Goal: Check status: Check status

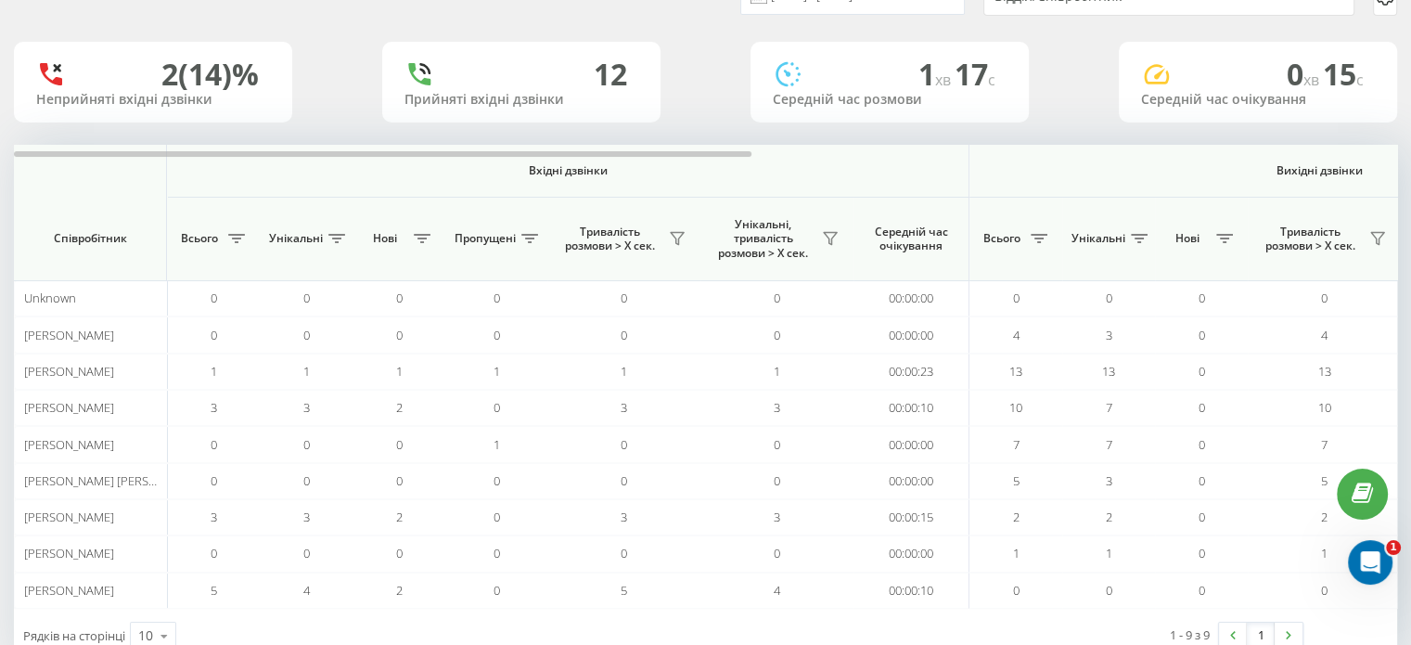
scroll to position [93, 0]
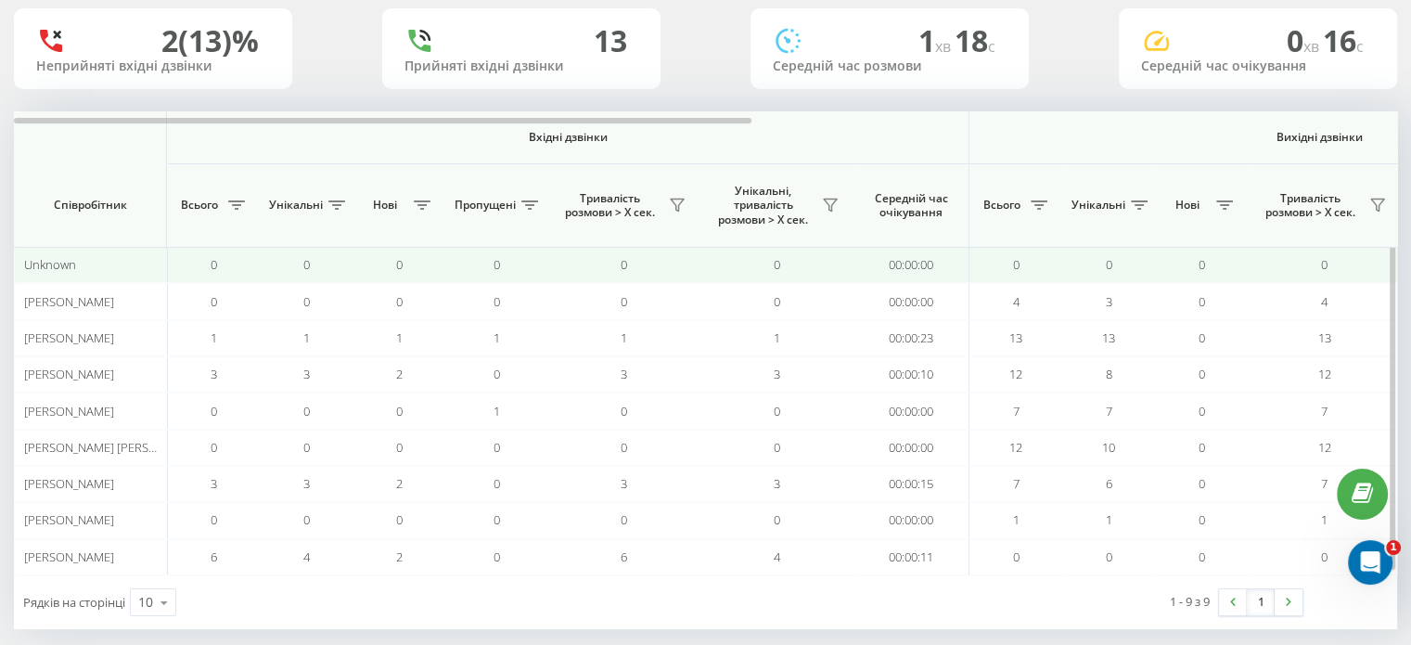
scroll to position [144, 0]
